Goal: Navigation & Orientation: Find specific page/section

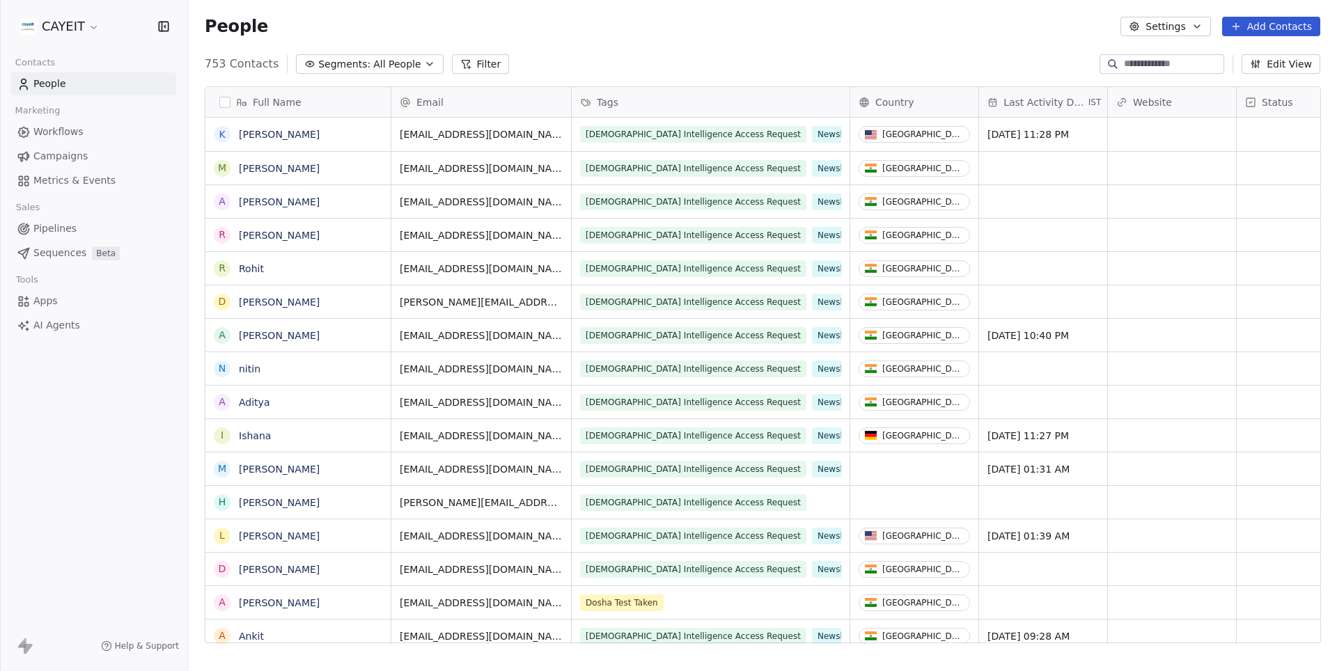
scroll to position [590, 1148]
click at [52, 132] on span "Workflows" at bounding box center [58, 132] width 50 height 15
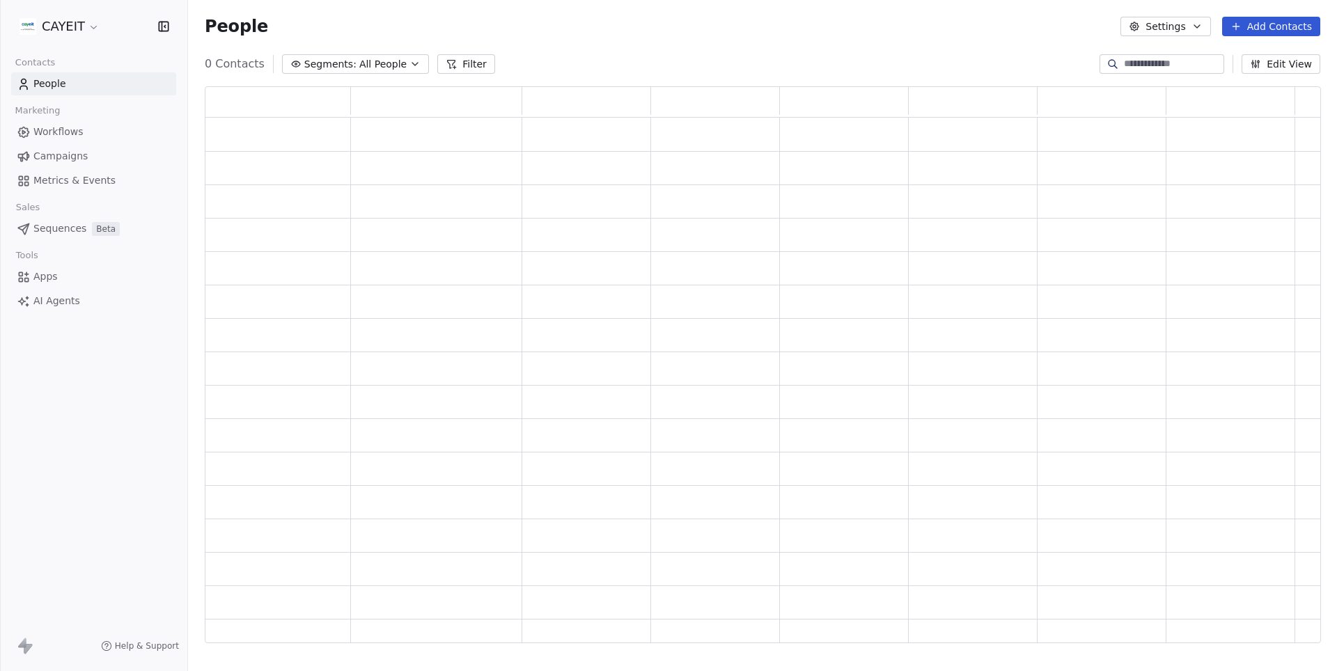
scroll to position [557, 1115]
click at [74, 26] on html "CAYEIT Contacts People Marketing Workflows Campaigns Metrics & Events Sales Pip…" at bounding box center [668, 335] width 1337 height 671
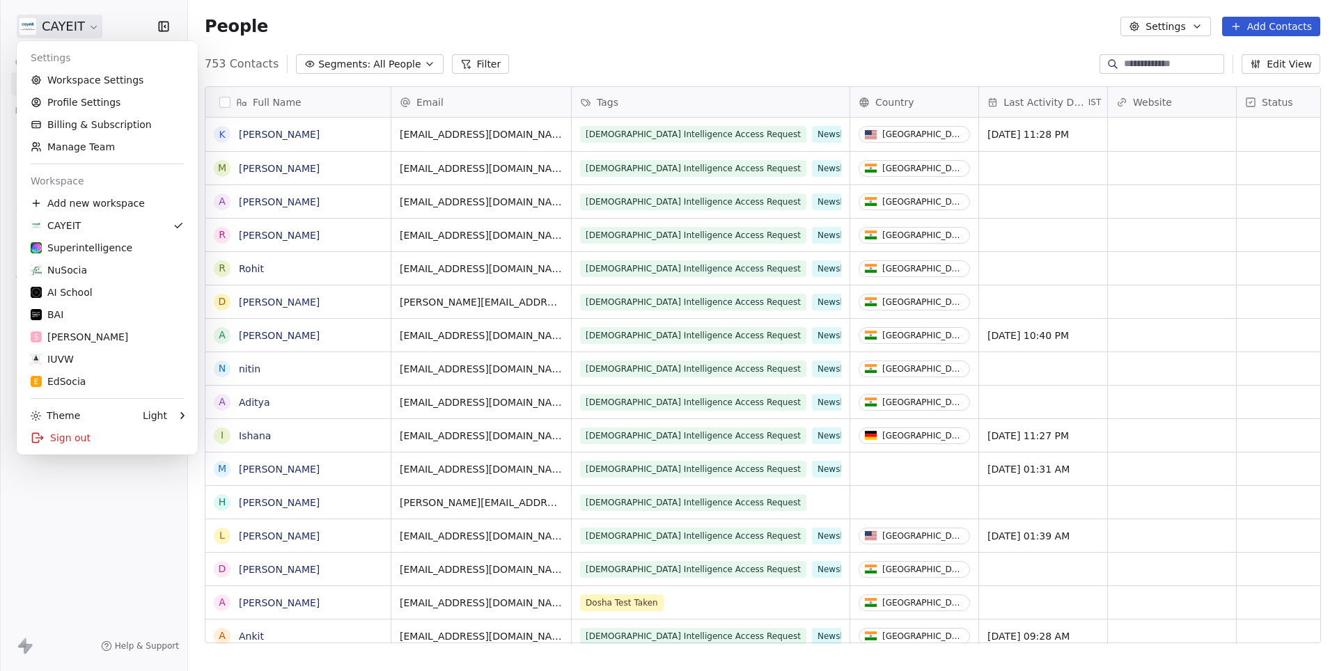
scroll to position [590, 1148]
click at [123, 240] on link "Superintelligence" at bounding box center [107, 248] width 170 height 22
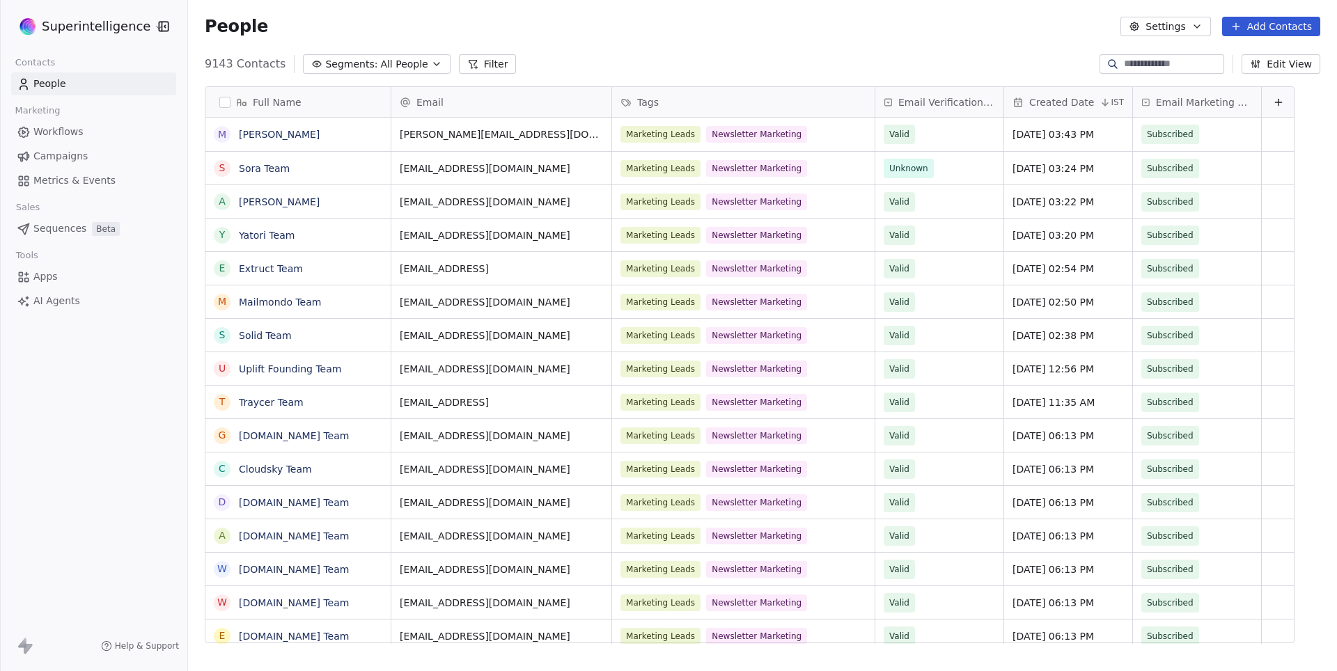
scroll to position [590, 1148]
click at [57, 125] on span "Workflows" at bounding box center [58, 132] width 50 height 15
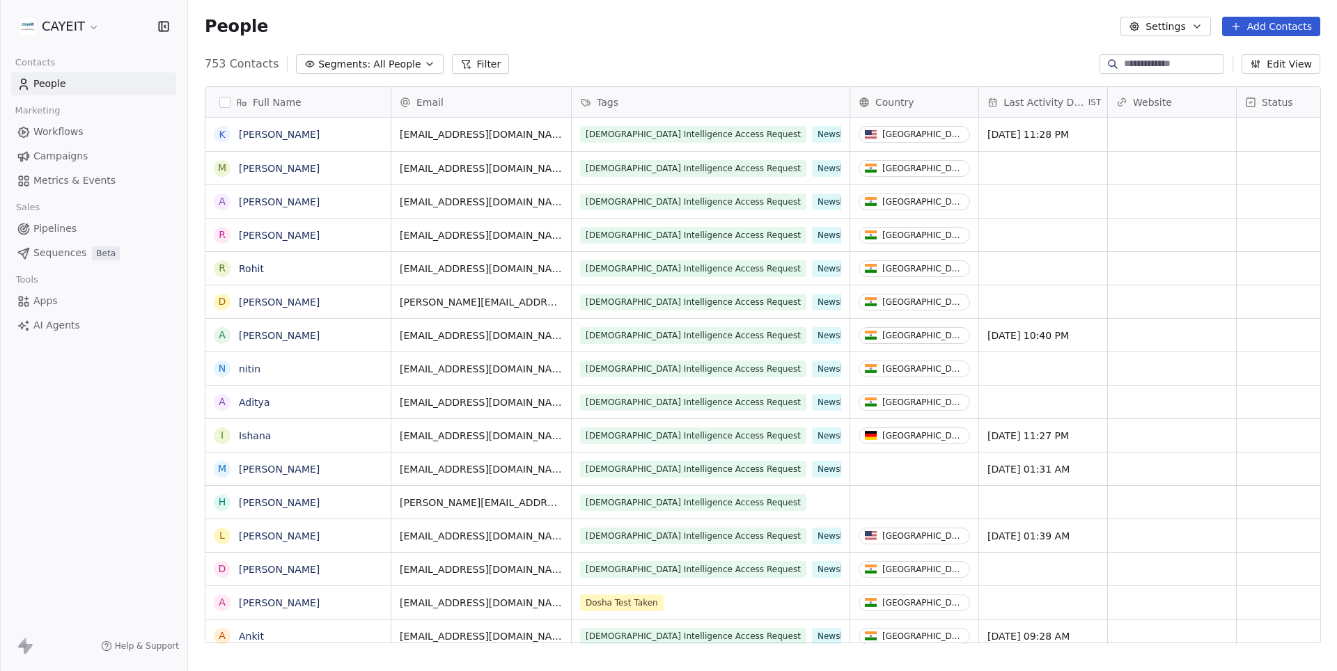
scroll to position [590, 1148]
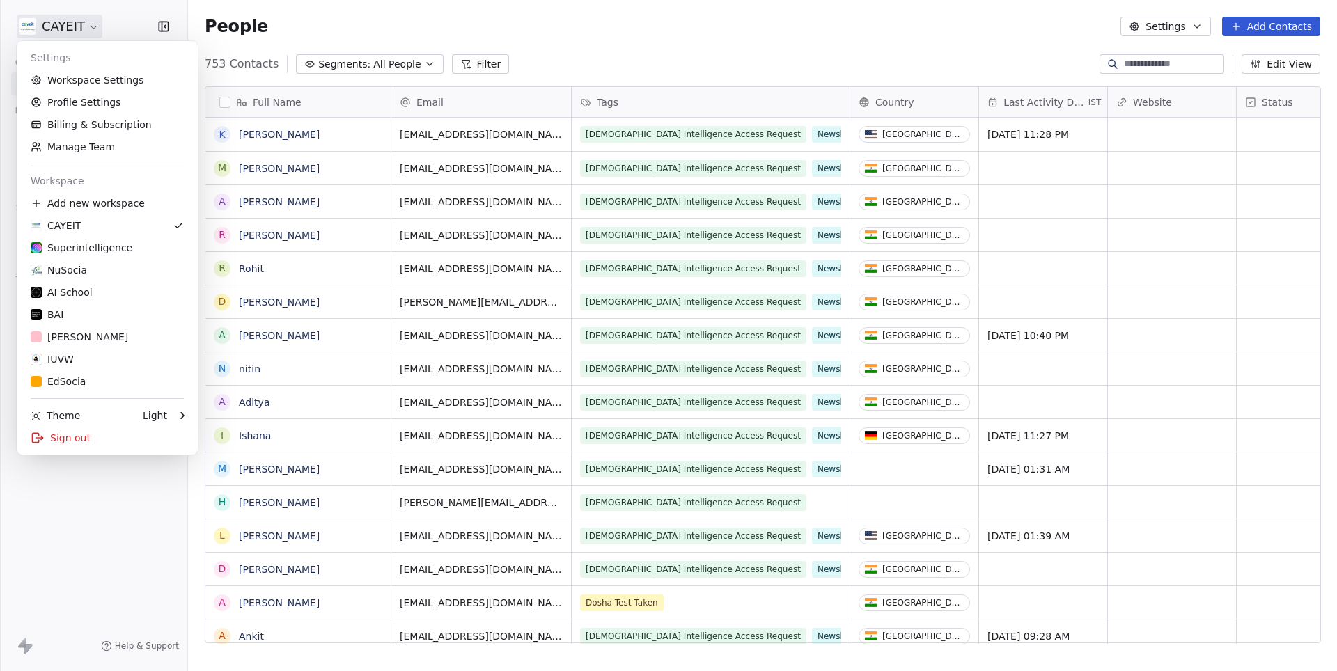
click at [82, 24] on html "CAYEIT Contacts People Marketing Workflows Campaigns Metrics & Events Sales Pip…" at bounding box center [668, 335] width 1337 height 671
click at [87, 237] on link "Superintelligence" at bounding box center [107, 248] width 170 height 22
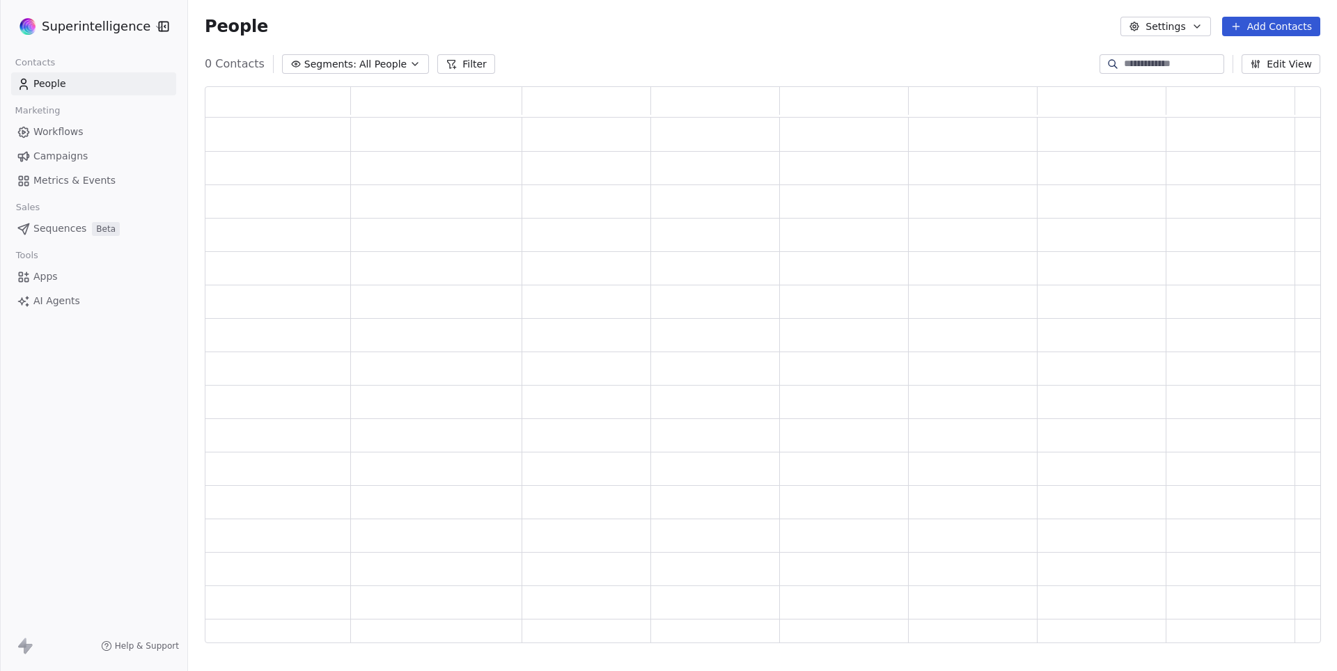
scroll to position [557, 1115]
click at [65, 135] on span "Workflows" at bounding box center [58, 132] width 50 height 15
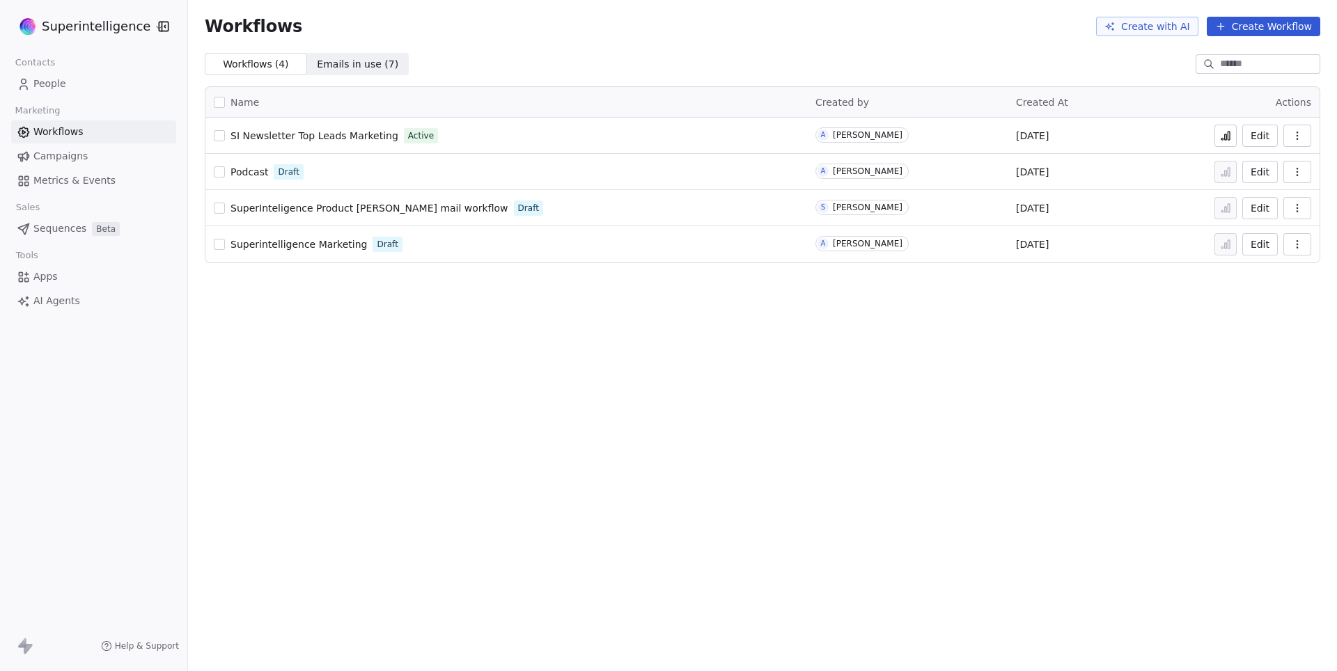
click at [351, 136] on span "SI Newsletter Top Leads Marketing" at bounding box center [314, 135] width 168 height 11
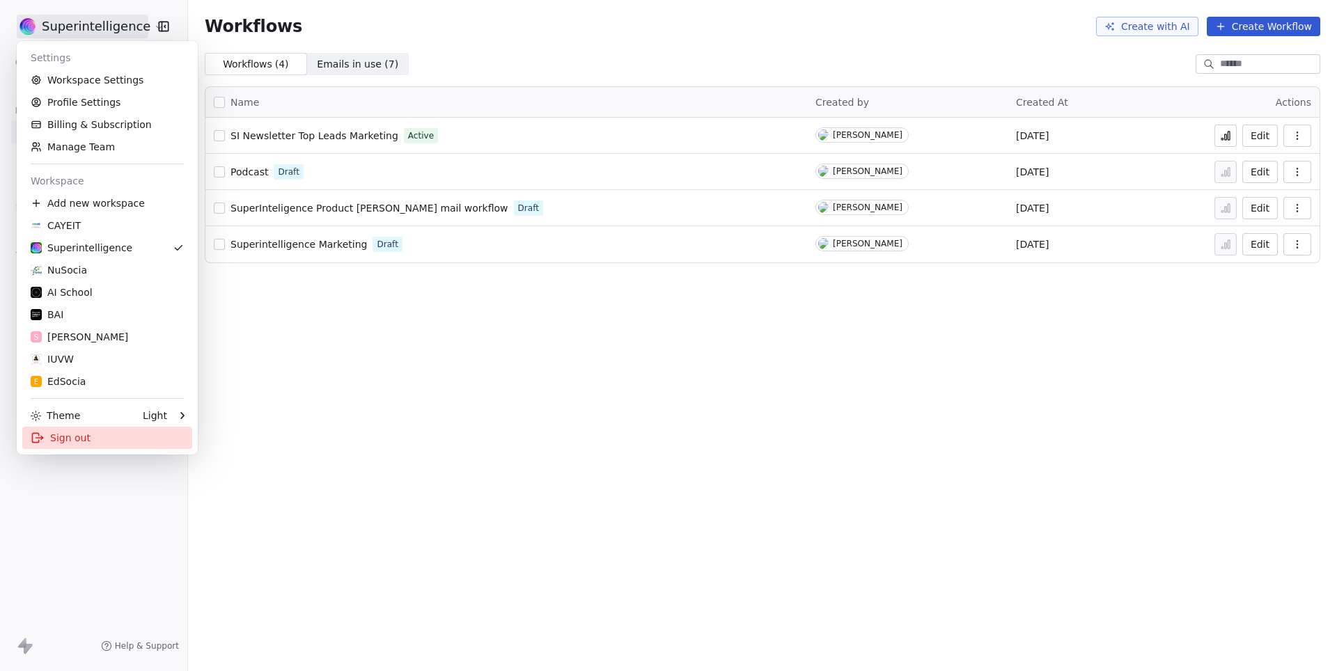
click at [68, 448] on div "Sign out" at bounding box center [107, 438] width 170 height 22
